Goal: Feedback & Contribution: Contribute content

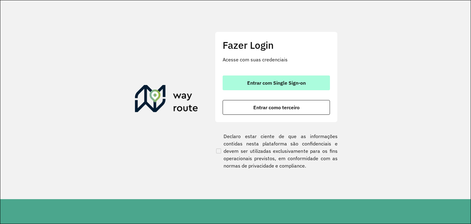
click at [283, 82] on span "Entrar com Single Sign-on" at bounding box center [276, 82] width 59 height 5
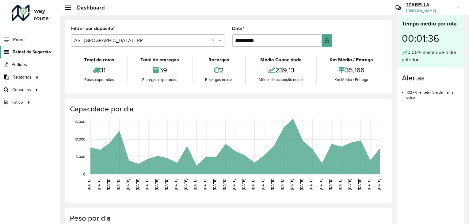
click at [44, 52] on span "Painel de Sugestão" at bounding box center [32, 52] width 38 height 6
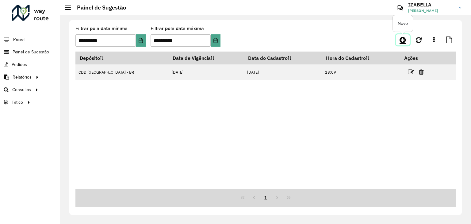
click at [397, 44] on link at bounding box center [403, 39] width 14 height 11
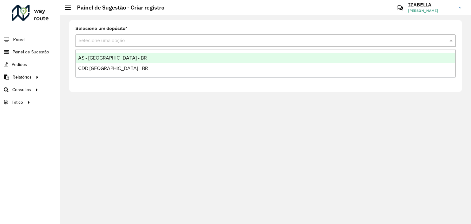
click at [152, 41] on input "text" at bounding box center [259, 40] width 362 height 7
click at [128, 59] on div "AS - [GEOGRAPHIC_DATA] - BR" at bounding box center [265, 58] width 379 height 10
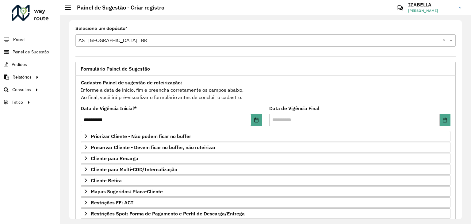
scroll to position [80, 0]
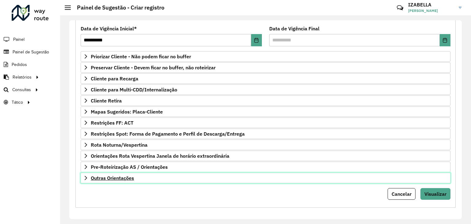
click at [221, 177] on link "Outras Orientações" at bounding box center [266, 178] width 370 height 10
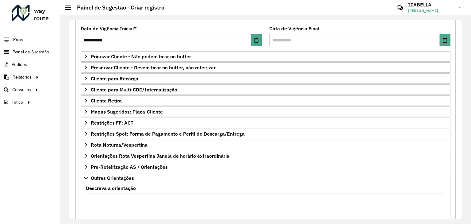
click at [219, 201] on textarea "Descreva a orientação" at bounding box center [265, 219] width 359 height 52
paste textarea "**********"
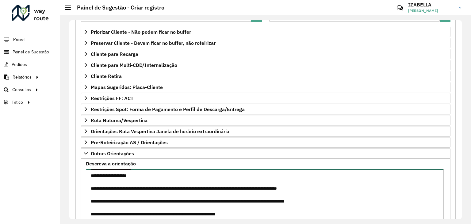
scroll to position [150, 0]
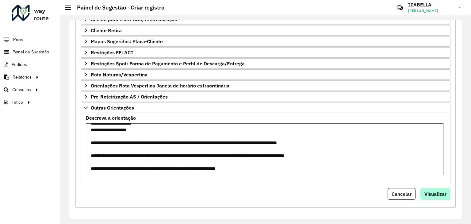
type textarea "**********"
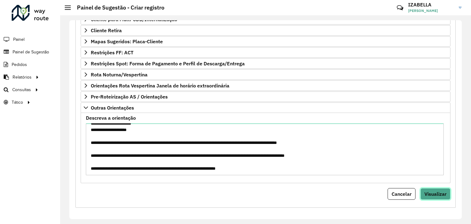
click at [429, 193] on span "Visualizar" at bounding box center [435, 194] width 22 height 6
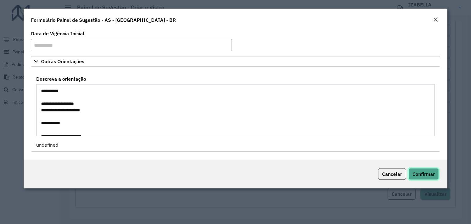
click at [416, 171] on span "Confirmar" at bounding box center [423, 174] width 22 height 6
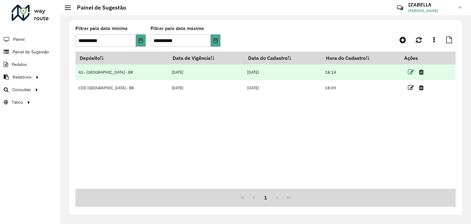
click at [408, 74] on icon at bounding box center [411, 72] width 6 height 6
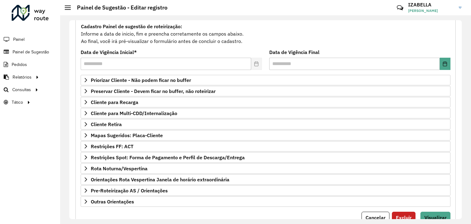
scroll to position [80, 0]
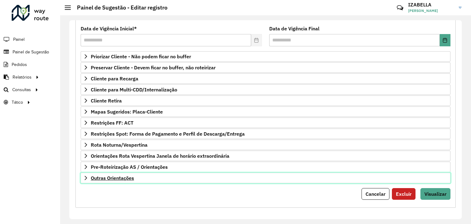
click at [191, 177] on link "Outras Orientações" at bounding box center [266, 178] width 370 height 10
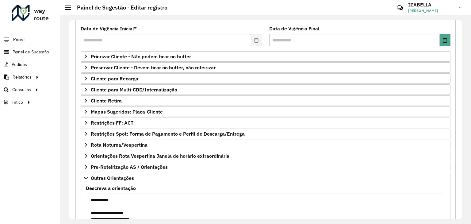
drag, startPoint x: 462, startPoint y: 151, endPoint x: 461, endPoint y: 162, distance: 10.8
click at [461, 162] on div "**********" at bounding box center [265, 119] width 411 height 208
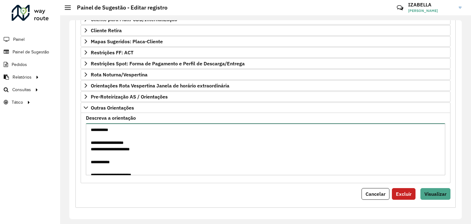
click at [230, 161] on textarea "Descreva a orientação" at bounding box center [265, 149] width 359 height 52
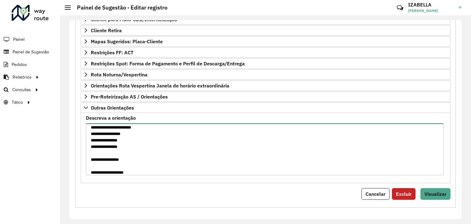
scroll to position [67, 0]
drag, startPoint x: 441, startPoint y: 133, endPoint x: 437, endPoint y: 162, distance: 28.9
click at [437, 162] on textarea "Descreva a orientação" at bounding box center [265, 149] width 358 height 52
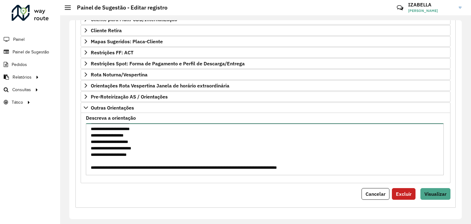
scroll to position [347, 0]
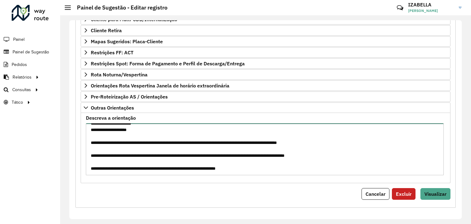
drag, startPoint x: 265, startPoint y: 155, endPoint x: 126, endPoint y: 154, distance: 138.5
click at [126, 154] on textarea "Descreva a orientação" at bounding box center [265, 149] width 358 height 52
type textarea "**********"
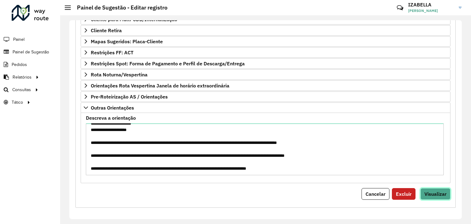
click at [428, 197] on button "Visualizar" at bounding box center [435, 194] width 30 height 12
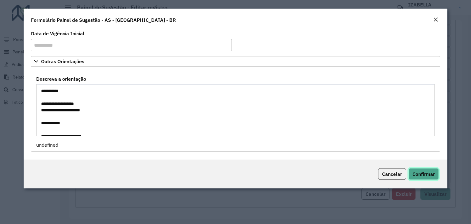
click at [427, 177] on span "Confirmar" at bounding box center [423, 174] width 22 height 6
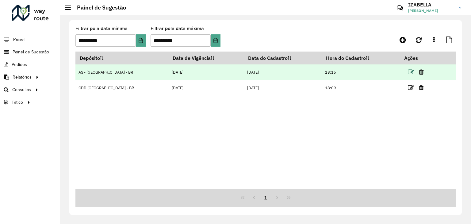
click at [408, 71] on icon at bounding box center [411, 72] width 6 height 6
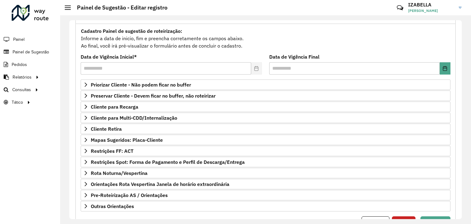
scroll to position [53, 0]
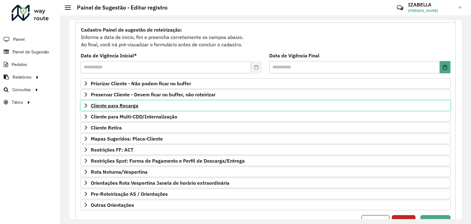
click at [147, 105] on link "Cliente para Recarga" at bounding box center [266, 105] width 370 height 10
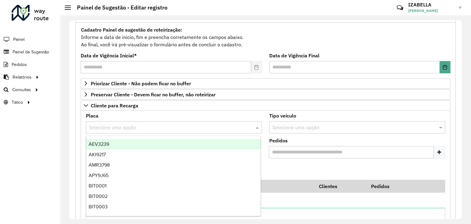
click at [142, 130] on div "Selecione uma opção" at bounding box center [174, 127] width 176 height 12
paste input "*******"
type input "*******"
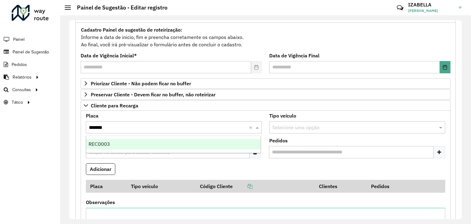
click at [117, 149] on div "REC0003" at bounding box center [173, 144] width 175 height 10
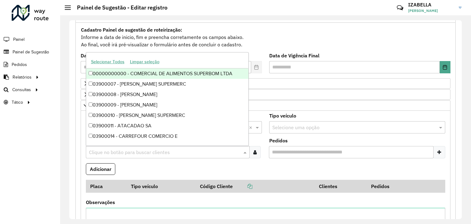
click at [189, 153] on input "text" at bounding box center [164, 152] width 154 height 7
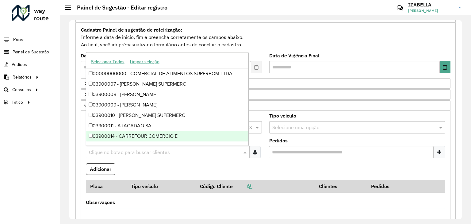
paste input "*****"
type input "*****"
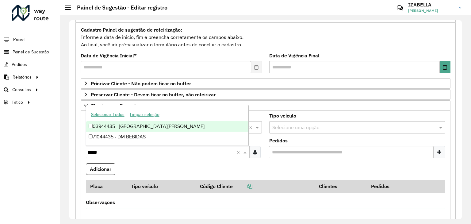
click at [134, 130] on div "03944435 - [GEOGRAPHIC_DATA][PERSON_NAME]" at bounding box center [167, 126] width 162 height 10
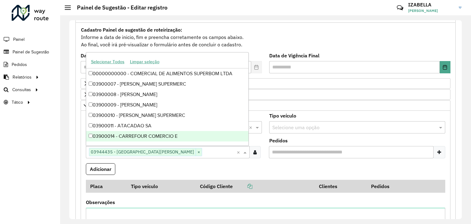
click at [141, 166] on formly-field "Adicionar" at bounding box center [265, 171] width 367 height 17
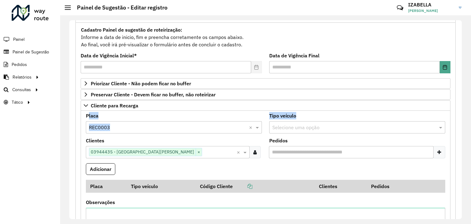
drag, startPoint x: 461, startPoint y: 104, endPoint x: 464, endPoint y: 131, distance: 26.8
click at [464, 131] on div "**********" at bounding box center [265, 119] width 411 height 208
click at [292, 131] on div "Selecione uma opção" at bounding box center [357, 127] width 176 height 12
click at [300, 122] on div "Selecione uma opção" at bounding box center [357, 127] width 176 height 12
click at [98, 165] on button "Adicionar" at bounding box center [100, 169] width 29 height 12
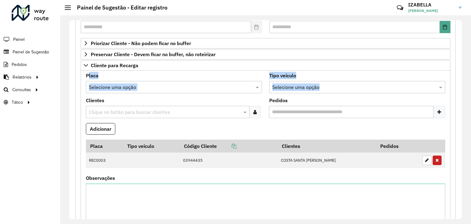
scroll to position [98, 0]
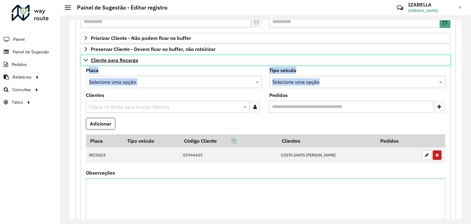
click at [85, 59] on icon at bounding box center [86, 60] width 4 height 2
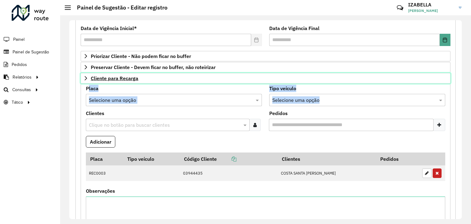
scroll to position [80, 0]
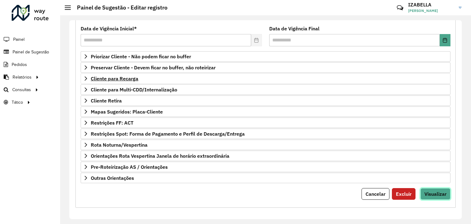
click at [443, 192] on span "Visualizar" at bounding box center [435, 194] width 22 height 6
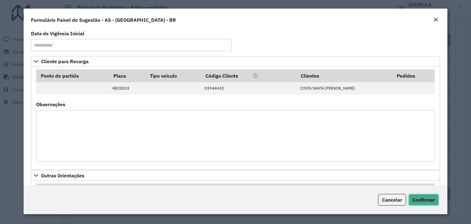
click at [421, 196] on span "Confirmar" at bounding box center [423, 199] width 22 height 6
